Goal: Navigation & Orientation: Find specific page/section

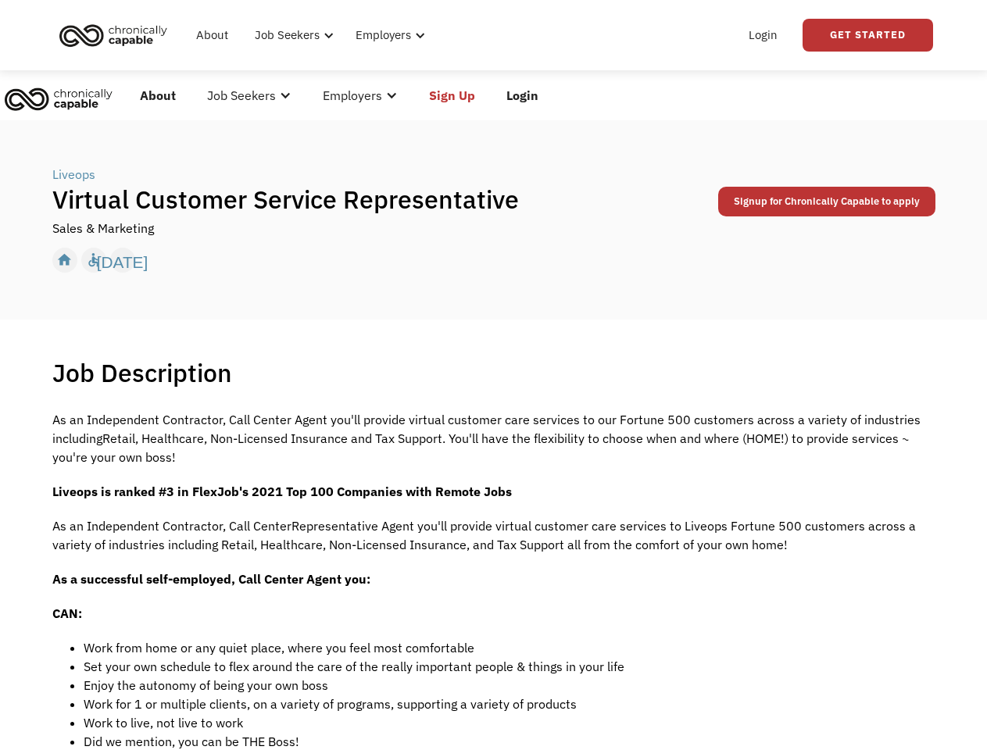
click at [493, 375] on div "Job Description Filter using keywords Search" at bounding box center [493, 372] width 883 height 31
click at [312, 35] on div "Job Seekers" at bounding box center [288, 35] width 65 height 19
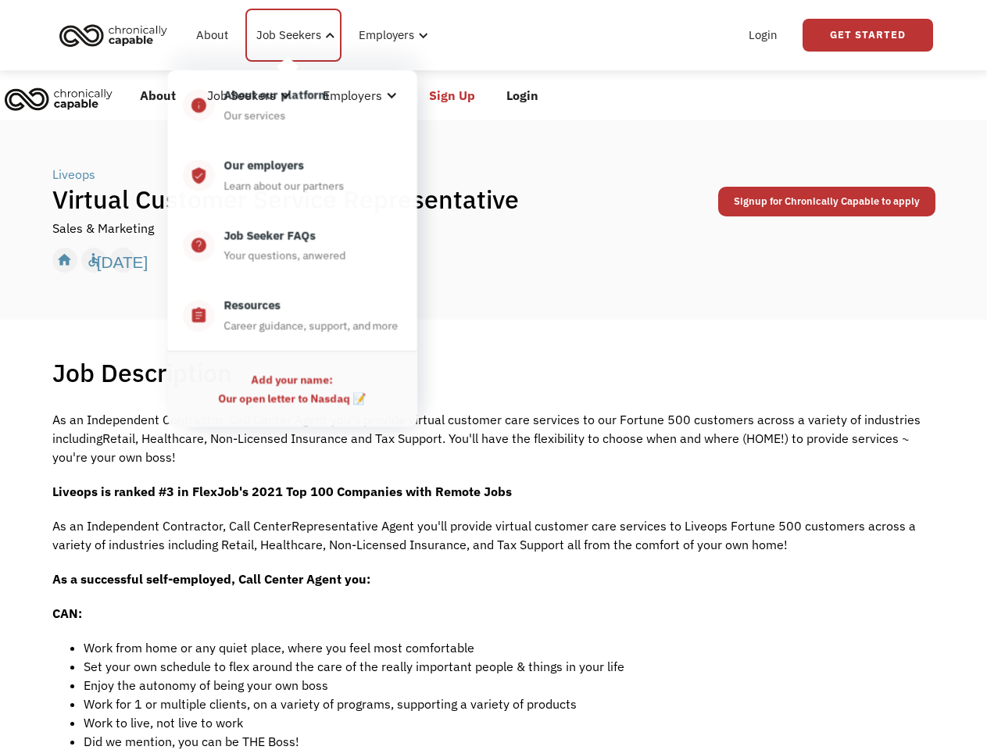
click at [292, 35] on div "Job Seekers" at bounding box center [288, 35] width 65 height 19
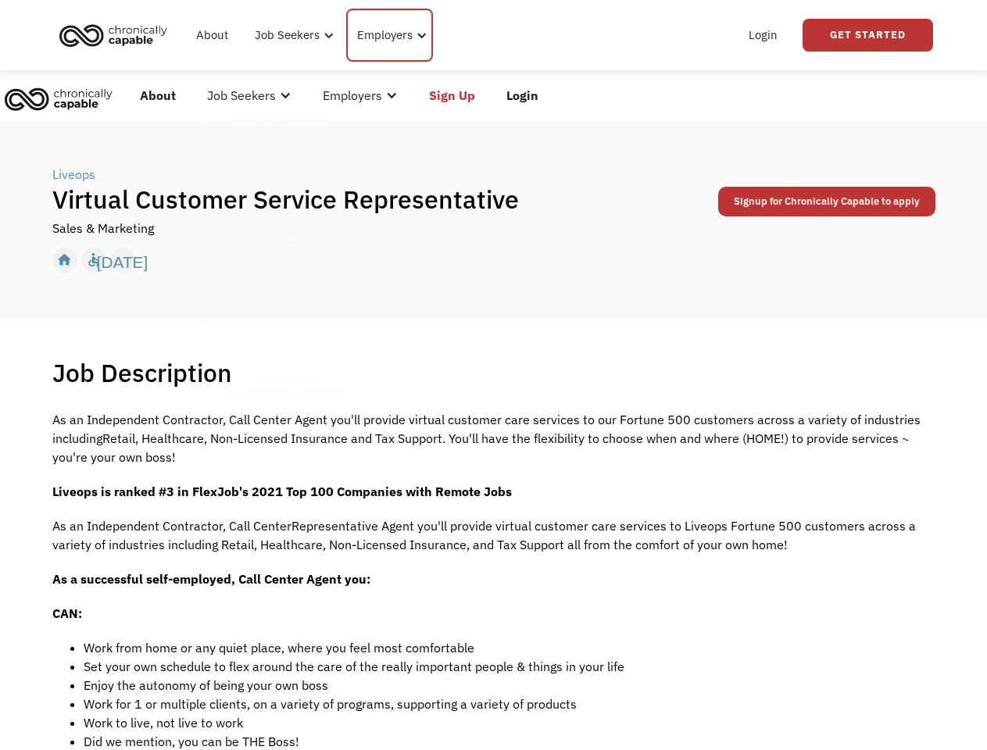
click at [387, 35] on div "Employers" at bounding box center [384, 35] width 55 height 19
click at [868, 35] on link "Get Started" at bounding box center [868, 35] width 131 height 33
click at [338, 95] on div "Employers" at bounding box center [352, 95] width 59 height 19
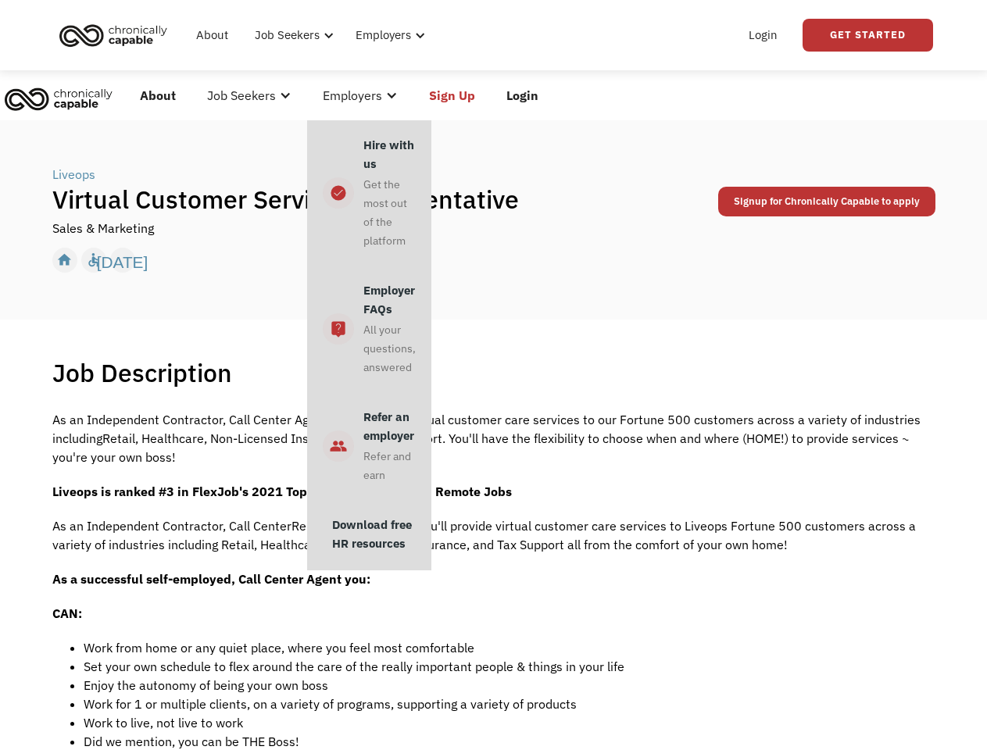
click at [249, 95] on div "Job Seekers" at bounding box center [241, 95] width 69 height 19
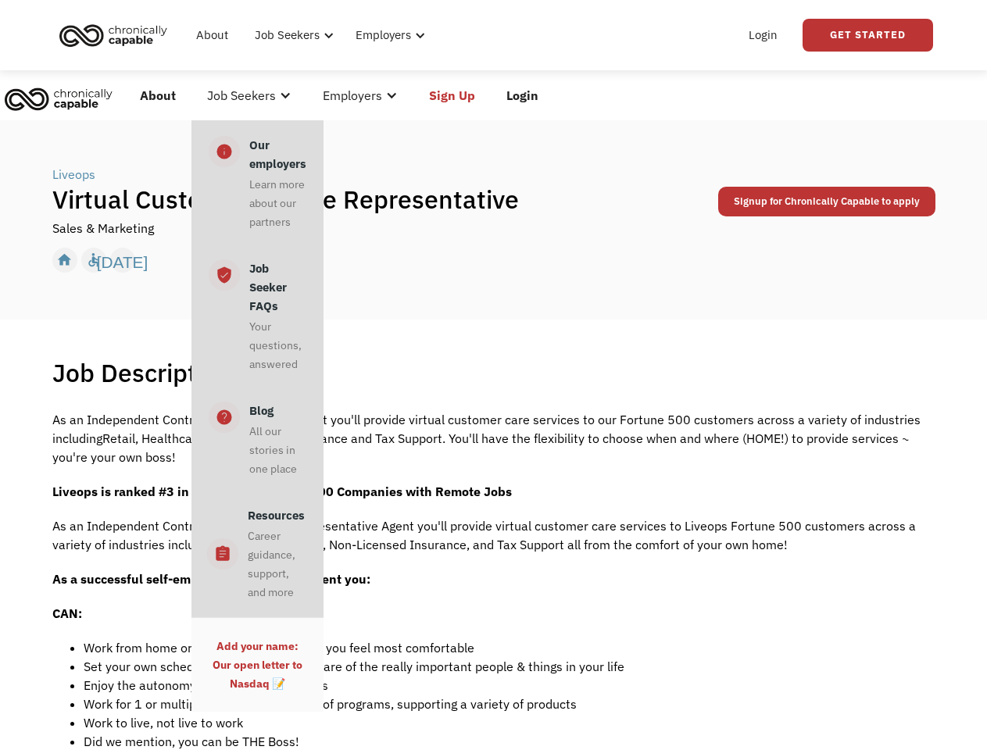
click at [360, 95] on div "Employers" at bounding box center [352, 95] width 59 height 19
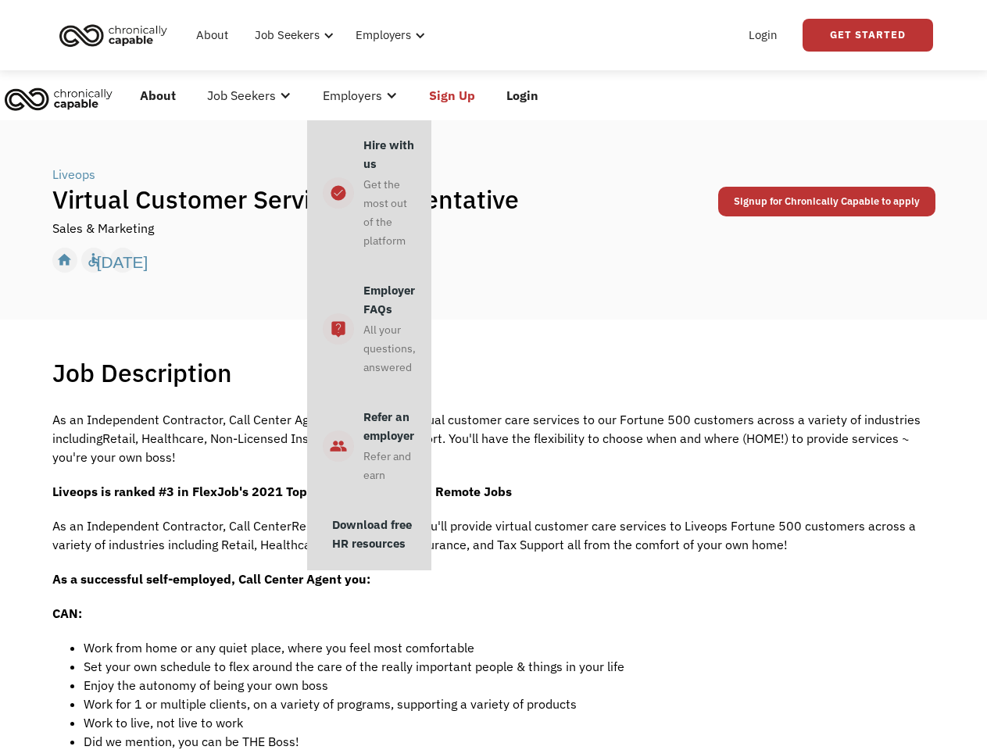
click at [452, 95] on link "Sign Up" at bounding box center [451, 95] width 77 height 50
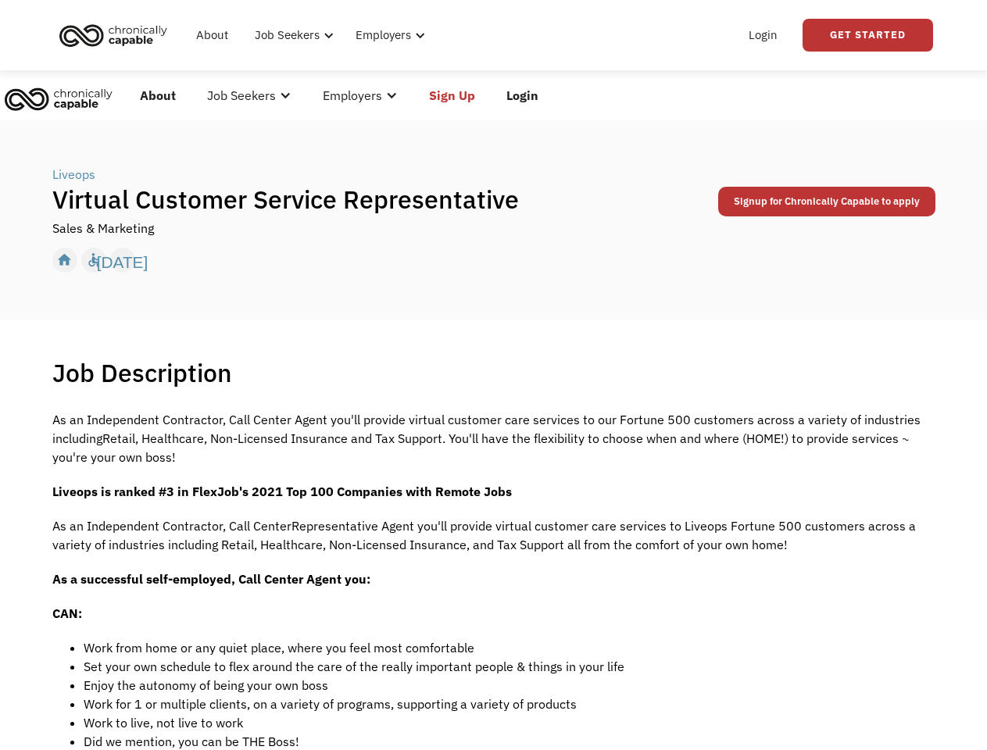
click at [522, 95] on link "Login" at bounding box center [522, 95] width 63 height 50
